Goal: Transaction & Acquisition: Purchase product/service

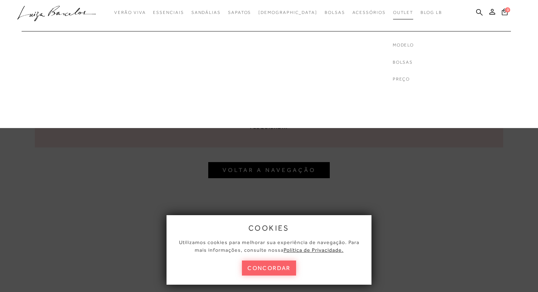
click at [393, 14] on span "Outlet" at bounding box center [403, 12] width 20 height 5
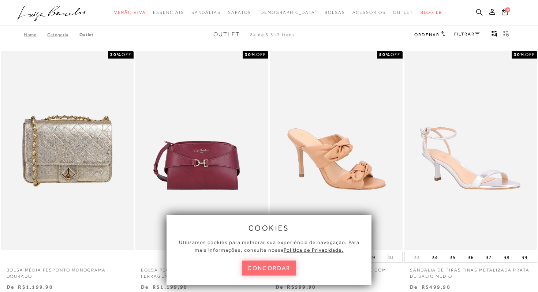
click at [274, 270] on button "concordar" at bounding box center [269, 268] width 54 height 15
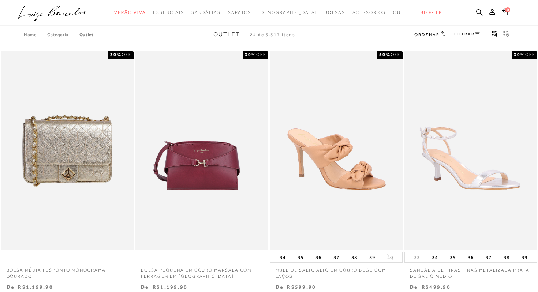
click at [469, 34] on link "FILTRAR" at bounding box center [467, 33] width 26 height 5
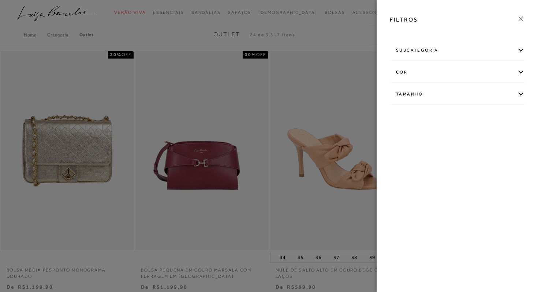
click at [429, 100] on div "Tamanho" at bounding box center [457, 94] width 134 height 19
click at [406, 152] on link "Ver mais..." at bounding box center [410, 149] width 20 height 5
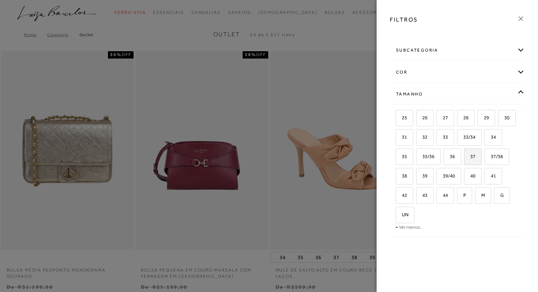
click at [473, 160] on label "37" at bounding box center [472, 157] width 17 height 16
click at [470, 160] on input "37" at bounding box center [466, 157] width 7 height 7
checkbox input "true"
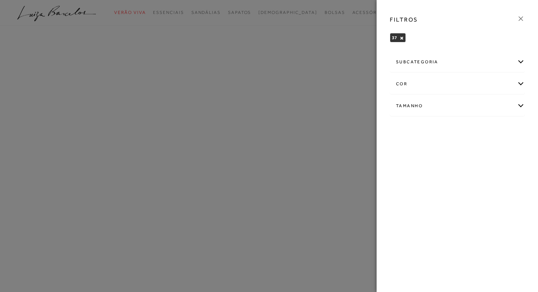
click at [523, 18] on icon at bounding box center [521, 19] width 8 height 8
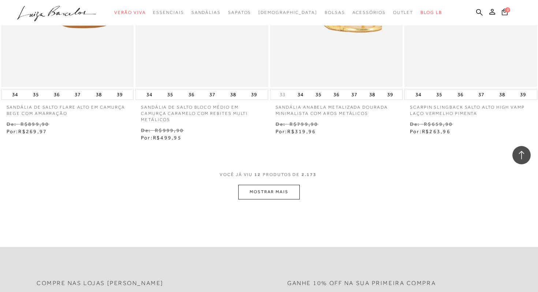
scroll to position [686, 0]
click at [267, 195] on button "MOSTRAR MAIS" at bounding box center [268, 191] width 61 height 14
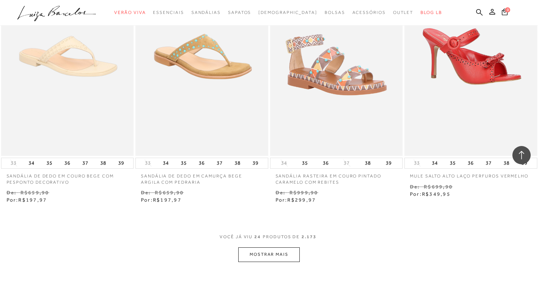
scroll to position [1425, 0]
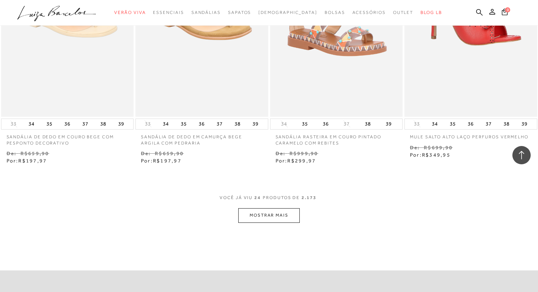
click at [275, 221] on button "MOSTRAR MAIS" at bounding box center [268, 215] width 61 height 14
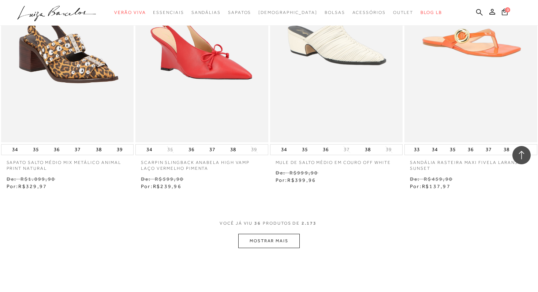
scroll to position [2169, 0]
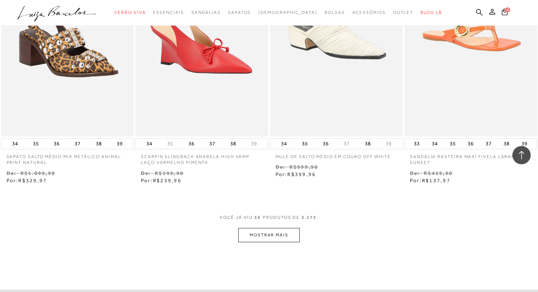
click at [270, 236] on button "MOSTRAR MAIS" at bounding box center [268, 235] width 61 height 14
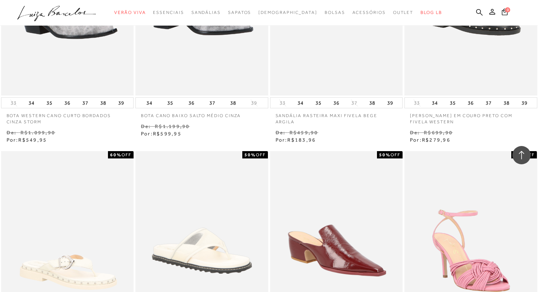
scroll to position [2729, 0]
